Goal: Use online tool/utility: Utilize a website feature to perform a specific function

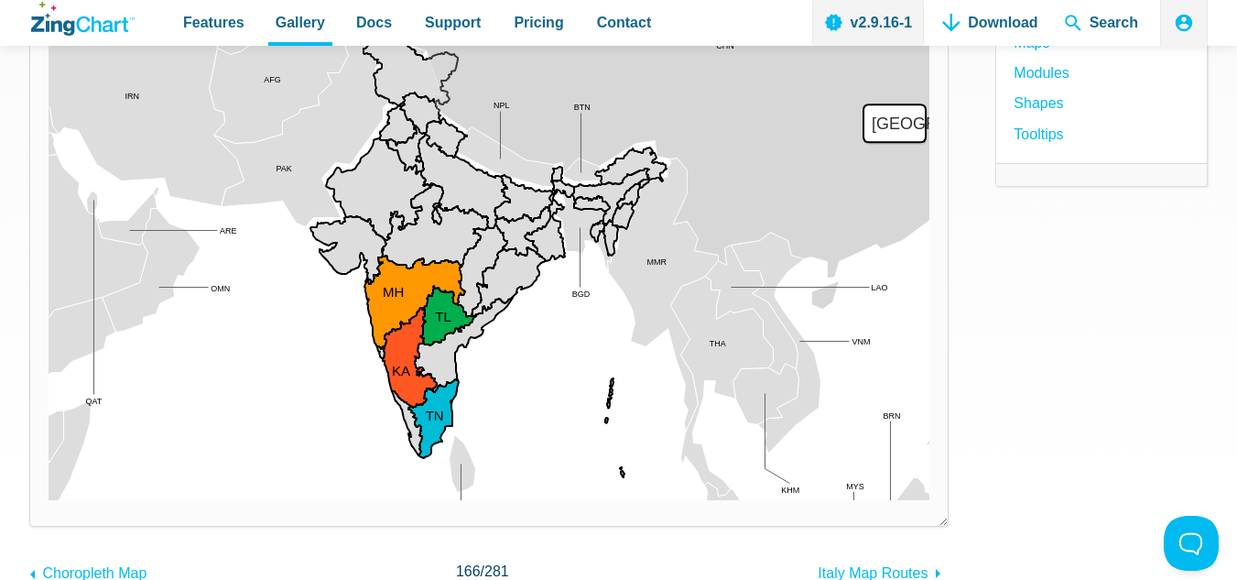
scroll to position [163, 0]
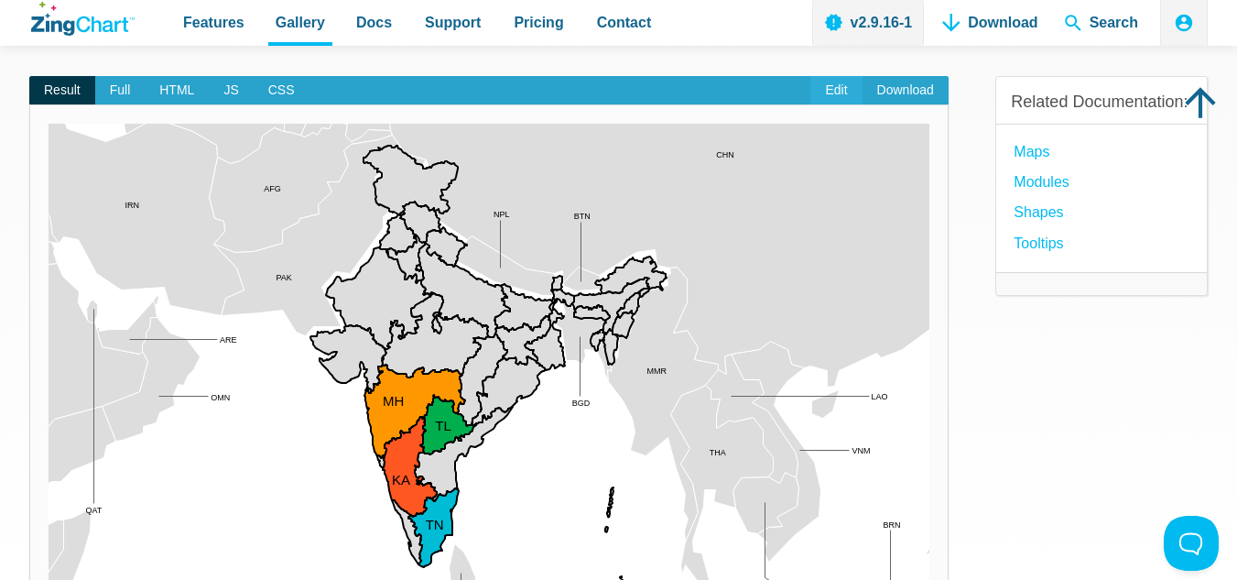
click at [840, 83] on link "Edit" at bounding box center [835, 90] width 51 height 29
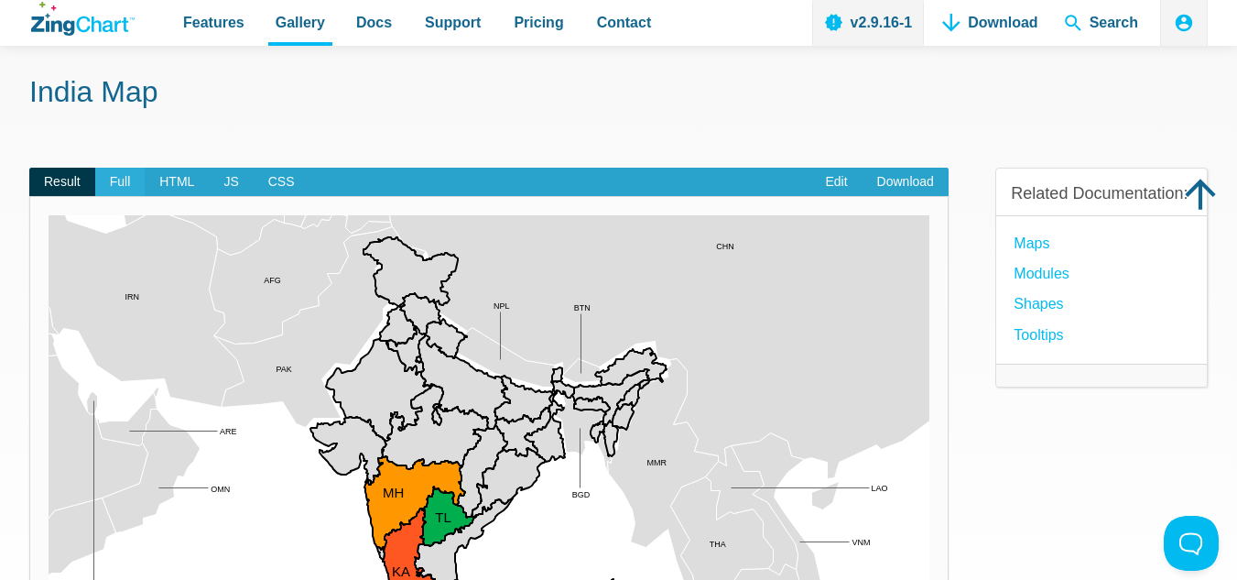
click at [118, 187] on span "Full" at bounding box center [120, 182] width 50 height 29
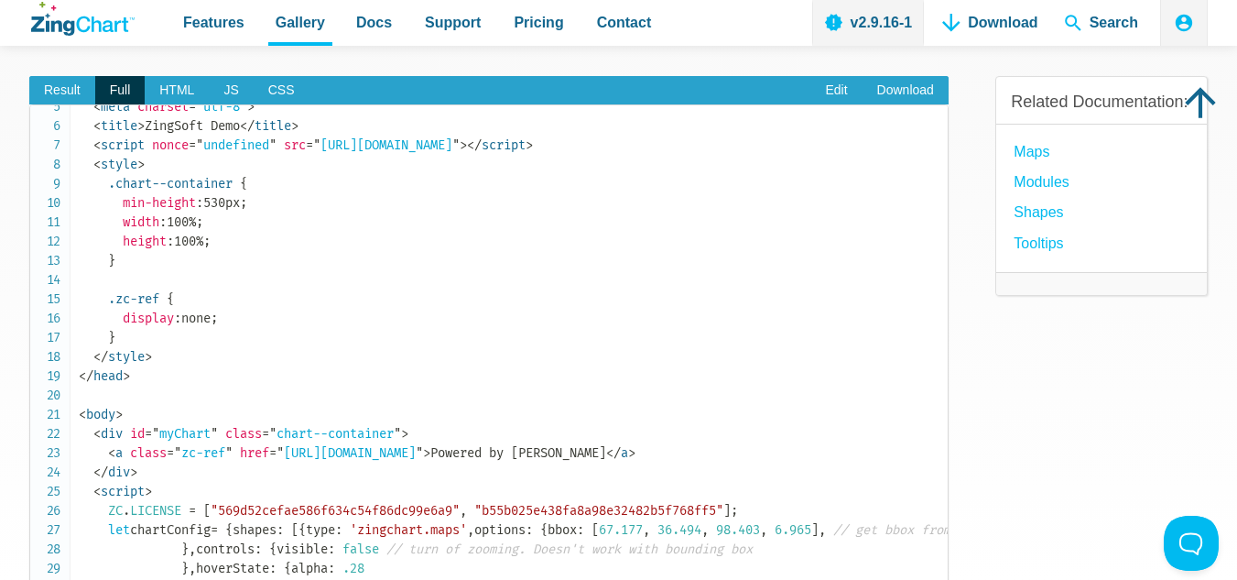
scroll to position [0, 0]
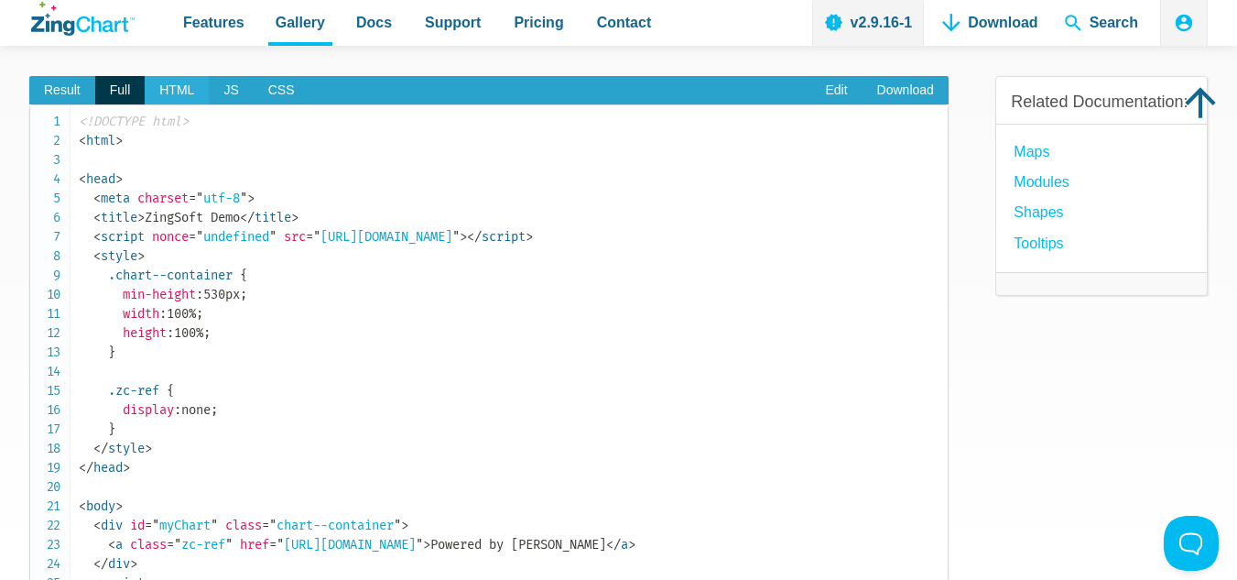
click at [175, 87] on span "HTML" at bounding box center [177, 90] width 64 height 29
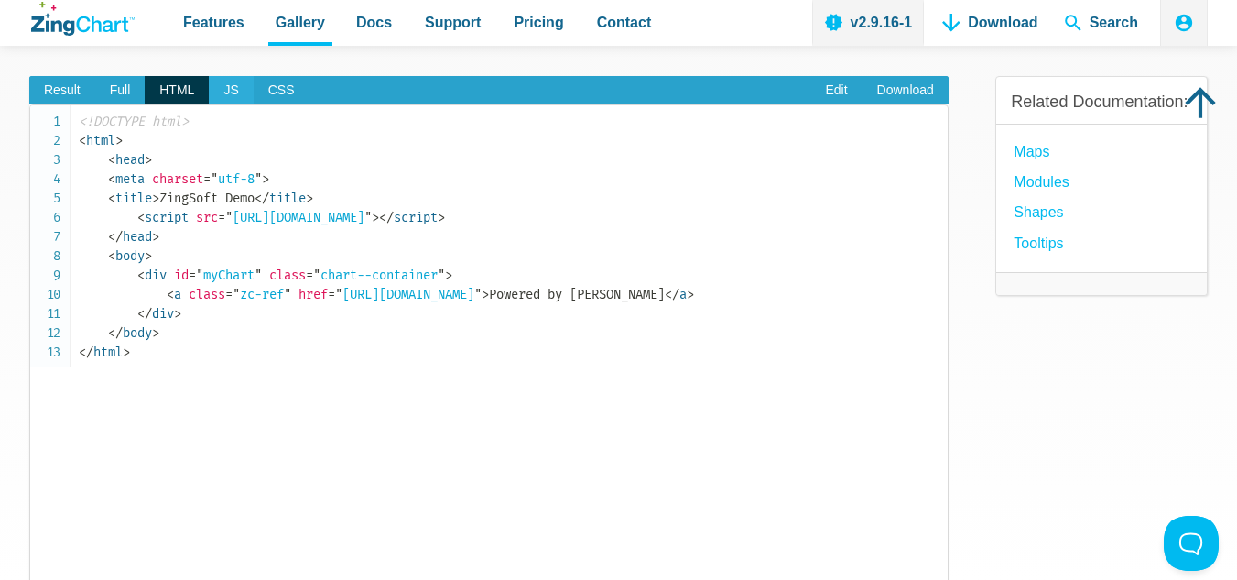
click at [209, 87] on span "JS" at bounding box center [231, 90] width 44 height 29
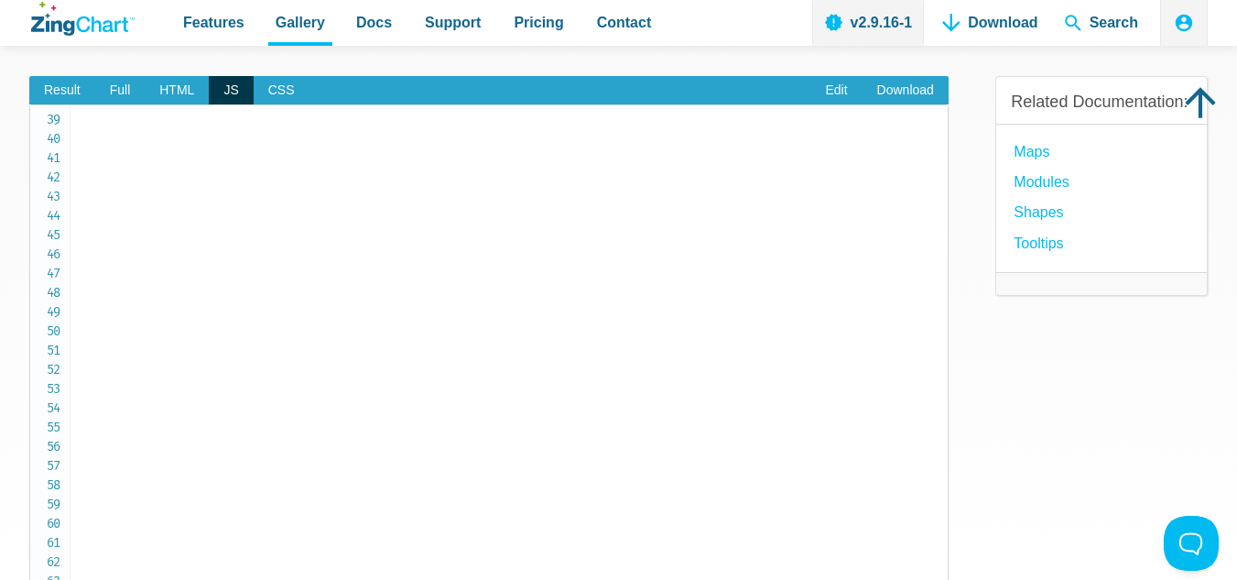
scroll to position [1465, 0]
click at [280, 98] on span "CSS" at bounding box center [282, 90] width 56 height 29
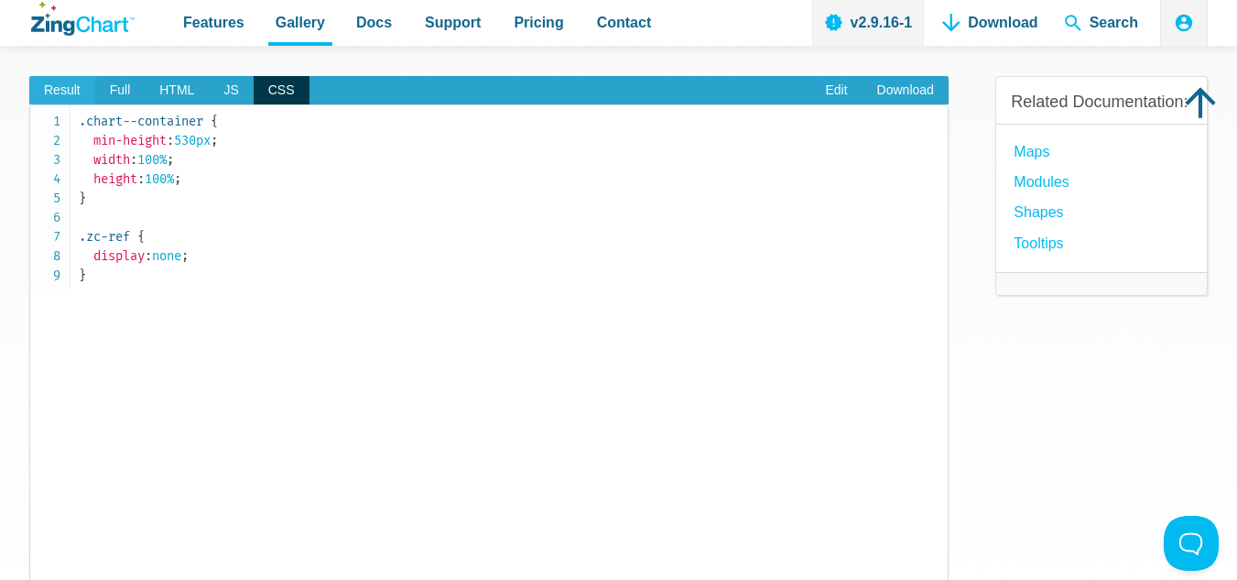
click at [75, 88] on span "Result" at bounding box center [62, 90] width 66 height 29
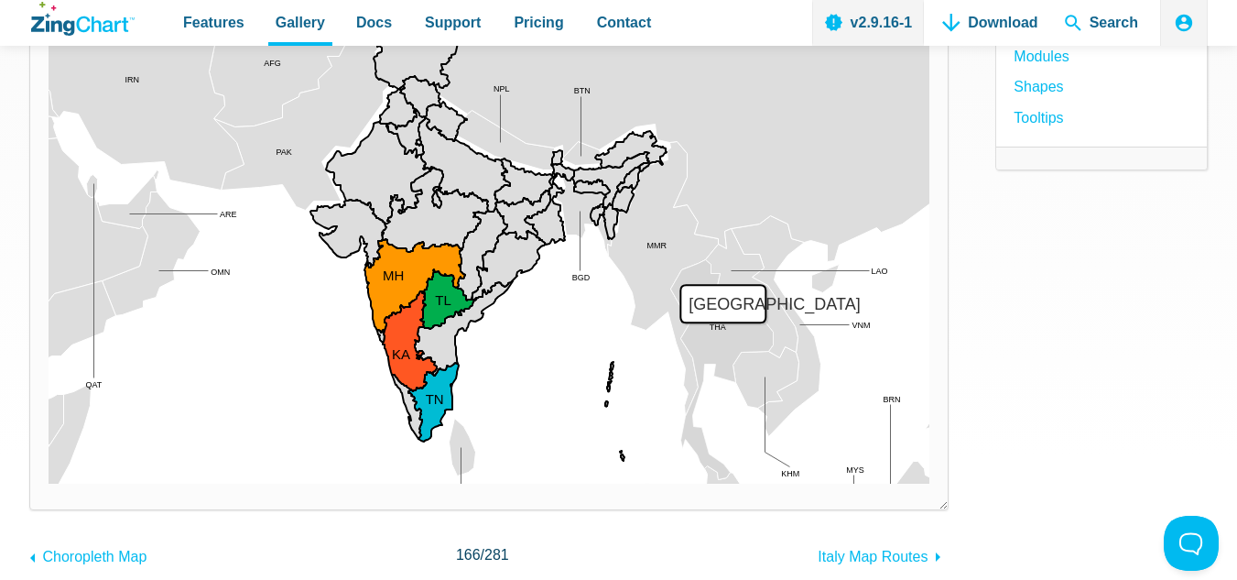
scroll to position [346, 0]
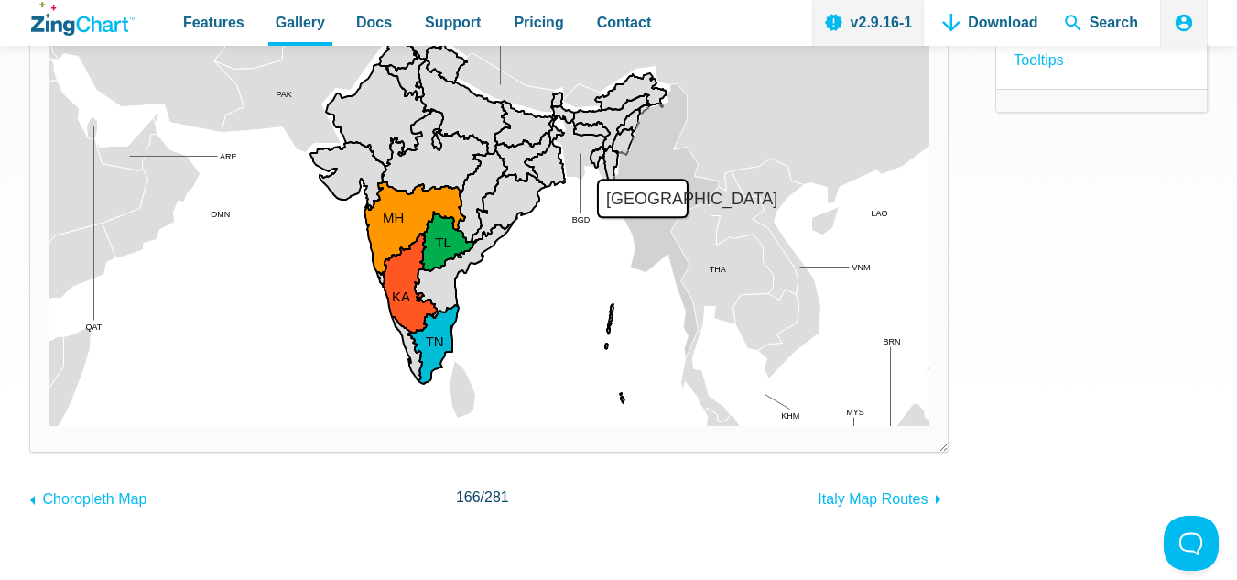
click at [49, 426] on area "Myanmar" at bounding box center [49, 426] width 0 height 0
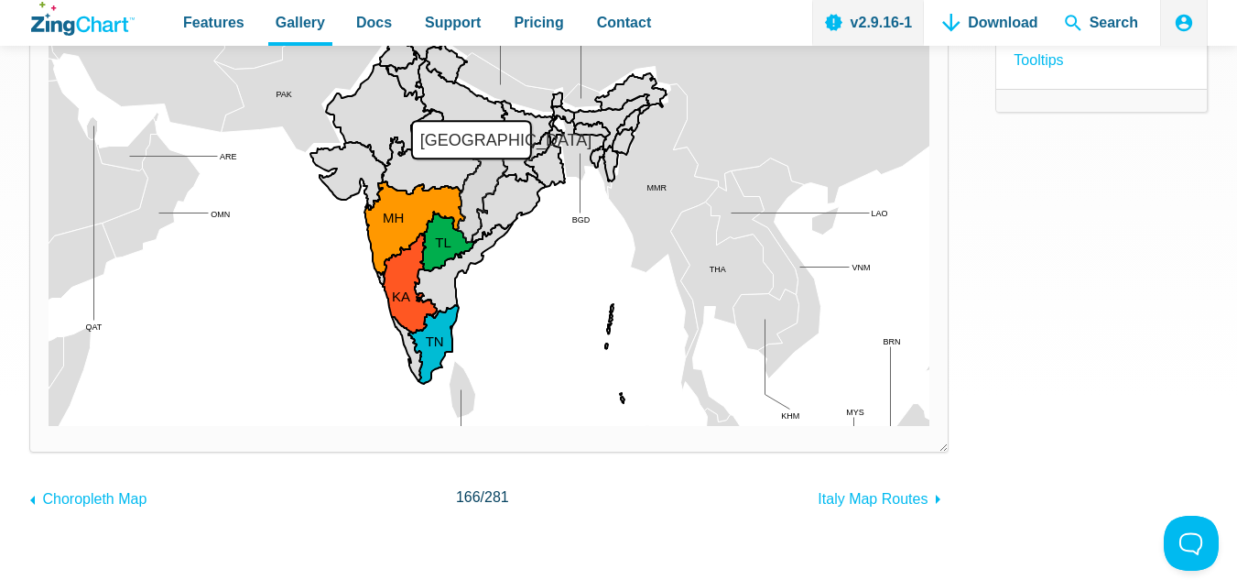
click at [49, 426] on area "Chhattisgarh" at bounding box center [49, 426] width 0 height 0
drag, startPoint x: 471, startPoint y: 178, endPoint x: 443, endPoint y: 202, distance: 37.0
click at [49, 426] on area "Chhattisgarh" at bounding box center [49, 426] width 0 height 0
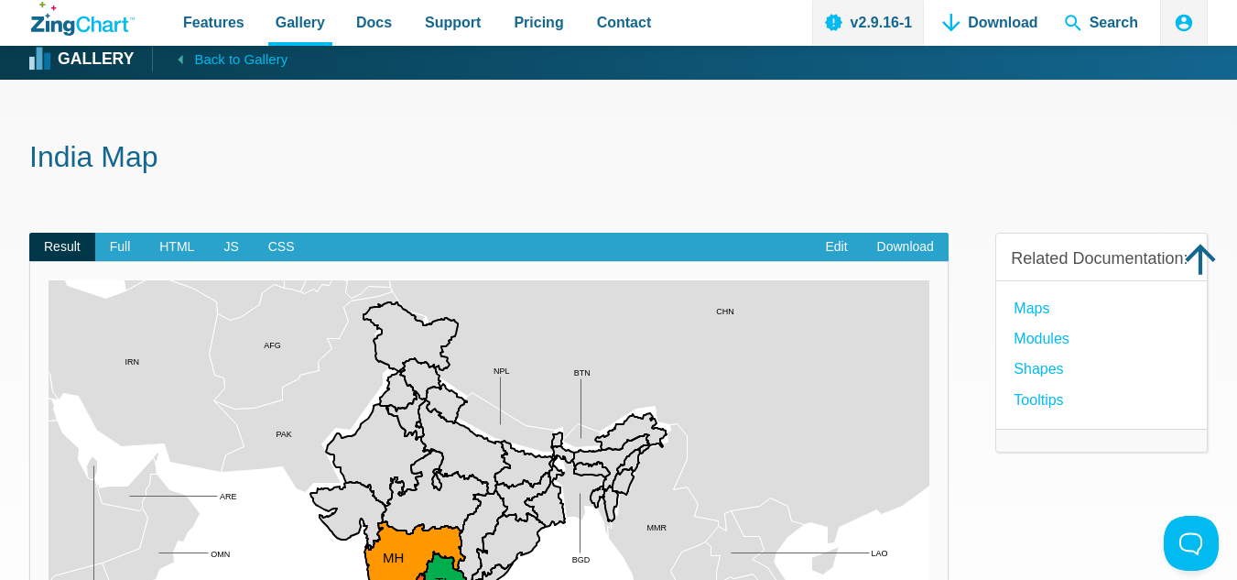
scroll to position [0, 0]
